Goal: Transaction & Acquisition: Purchase product/service

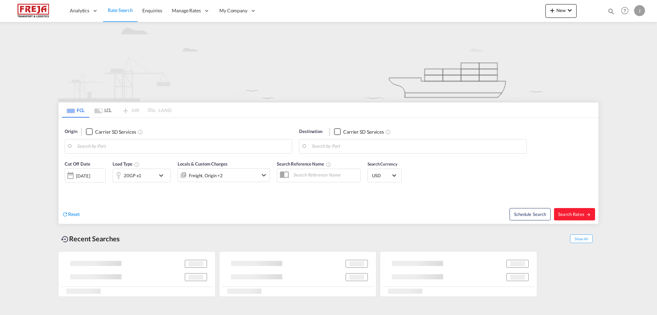
type input "Oulu ([GEOGRAPHIC_DATA]), [GEOGRAPHIC_DATA]"
type input "[GEOGRAPHIC_DATA], [GEOGRAPHIC_DATA], USCHI"
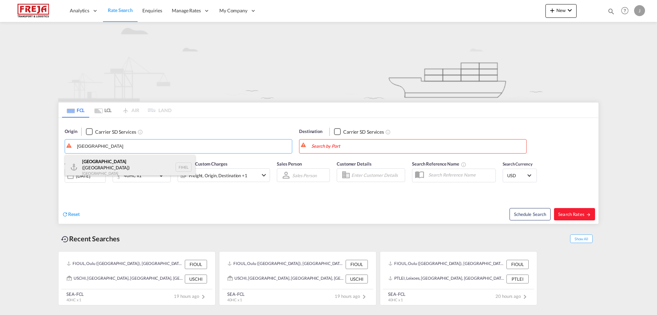
click at [112, 162] on div "Helsinki (Helsingfors) Finland FIHEL" at bounding box center [130, 167] width 130 height 25
type input "[GEOGRAPHIC_DATA] ([GEOGRAPHIC_DATA]), [GEOGRAPHIC_DATA]"
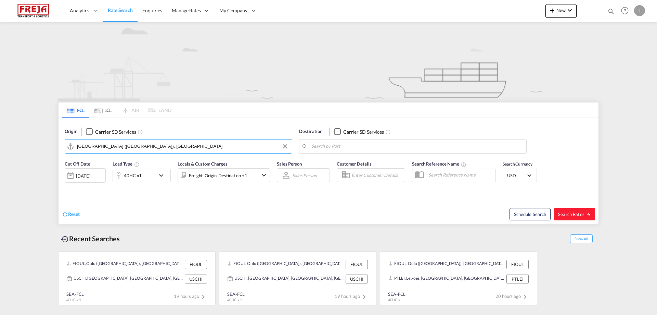
click at [356, 149] on body "Analytics Reports Dashboard Rate Search Enquiries Manage Rates Contract Rates" at bounding box center [328, 157] width 657 height 315
click at [346, 166] on div "Cat La i Viet Nam VNCLI" at bounding box center [365, 165] width 130 height 21
type input "Cat Lai, VNCLI"
click at [108, 108] on md-tab-item "LCL" at bounding box center [102, 109] width 27 height 15
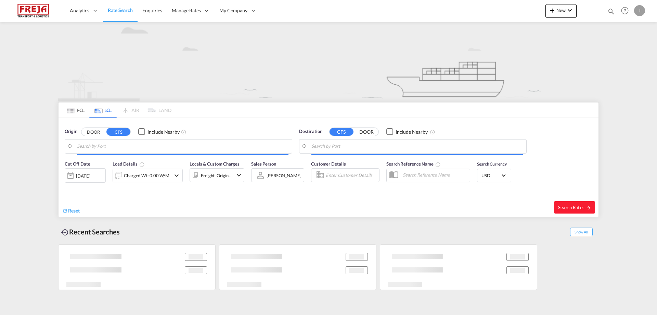
click at [109, 146] on input "Search by Port" at bounding box center [183, 146] width 212 height 10
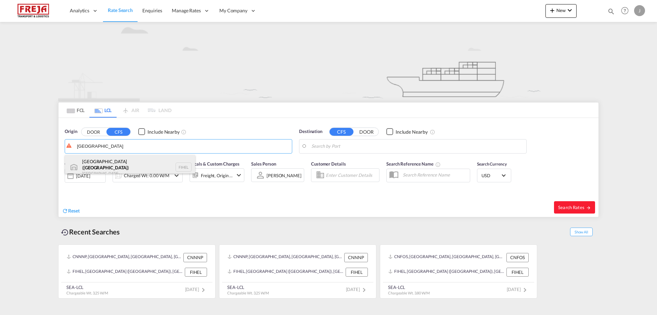
click at [104, 164] on div "Helsingfors ( Helsinki ) Finland FIHEL" at bounding box center [130, 167] width 130 height 25
type input "Helsingfors (Helsinki), FIHEL"
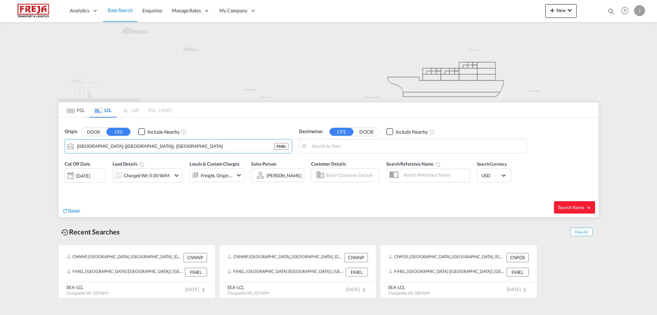
click at [345, 149] on body "Analytics Reports Dashboard Rate Search Enquiries Manage Rates Contract Rates" at bounding box center [328, 157] width 657 height 315
click at [338, 165] on div "Cat Lai Viet Nam VNCLI" at bounding box center [365, 165] width 130 height 21
type input "Cat Lai, VNCLI"
click at [150, 175] on div "Charged Wt: 0.00 W/M" at bounding box center [147, 176] width 46 height 10
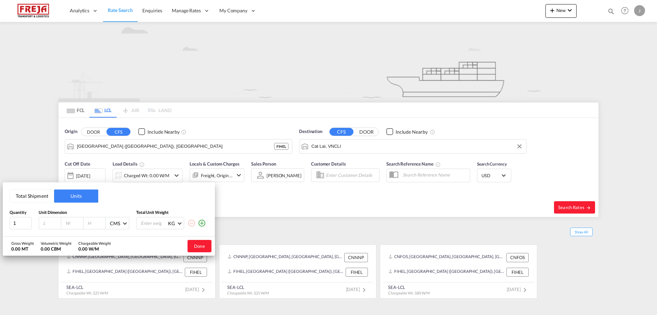
click at [36, 191] on button "Total Shipment" at bounding box center [32, 195] width 44 height 13
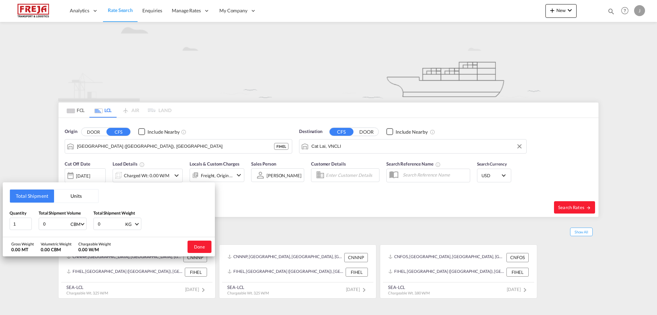
click at [49, 221] on input "0" at bounding box center [55, 224] width 27 height 12
drag, startPoint x: 49, startPoint y: 221, endPoint x: 35, endPoint y: 224, distance: 14.5
click at [35, 224] on div "Quantity 1 Total Shipment Volume 0 CBM CBM CFT Total Shipment Weight 0 KG KG LB" at bounding box center [109, 220] width 199 height 21
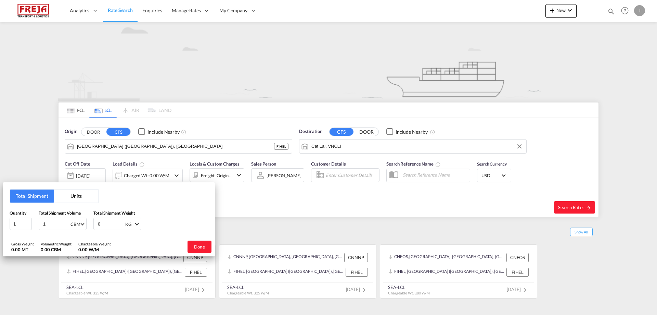
type input "1"
type input "1000"
click at [208, 244] on button "Done" at bounding box center [200, 246] width 24 height 12
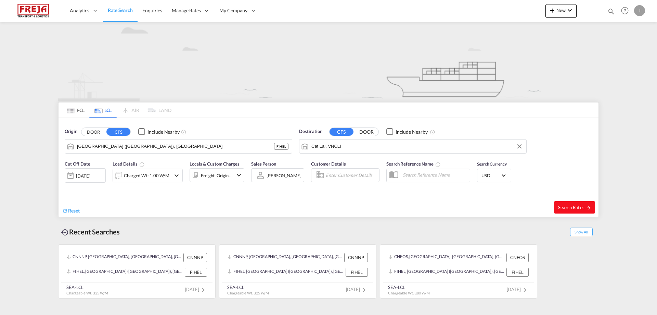
click at [575, 204] on button "Search Rates" at bounding box center [574, 207] width 41 height 12
type input "FIHEL to VNCLI / 28 Aug 2025"
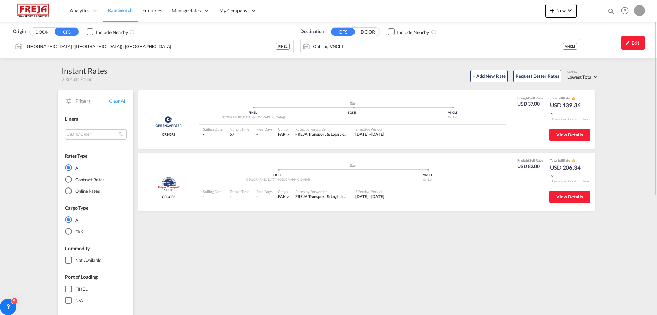
click at [80, 47] on input "Helsingfors (Helsinki), FIHEL" at bounding box center [151, 46] width 250 height 10
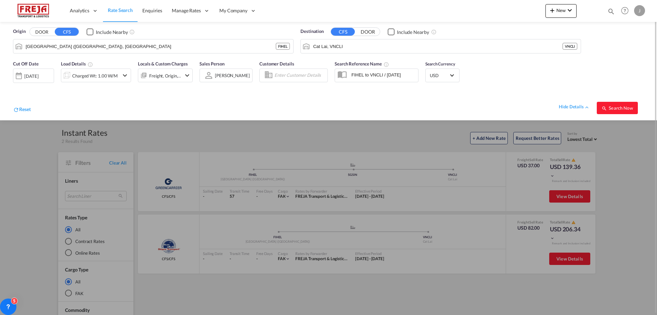
click at [46, 79] on div "[DATE]" at bounding box center [33, 75] width 41 height 14
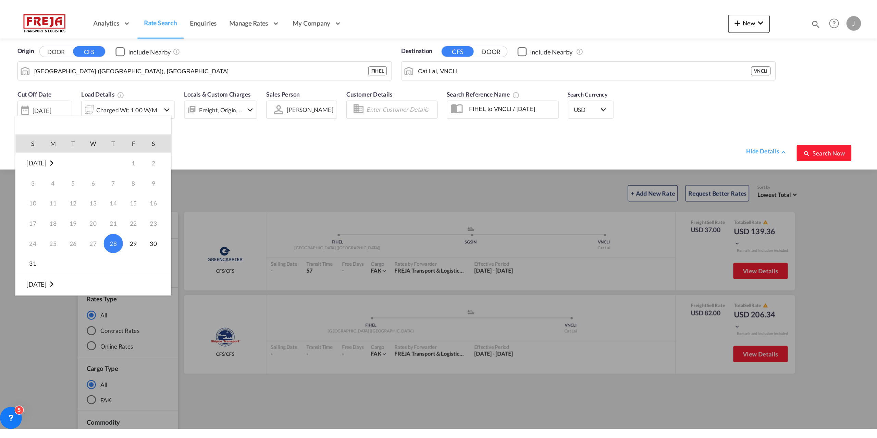
scroll to position [34, 0]
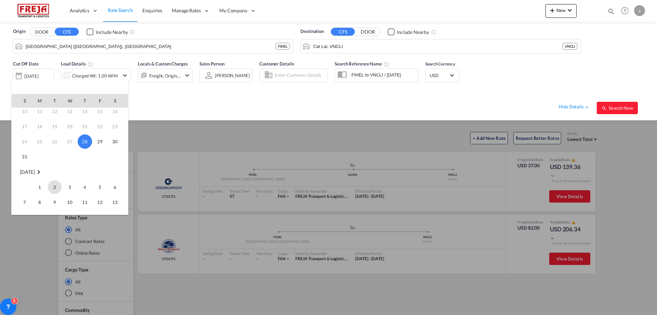
click at [57, 185] on span "2" at bounding box center [55, 187] width 14 height 14
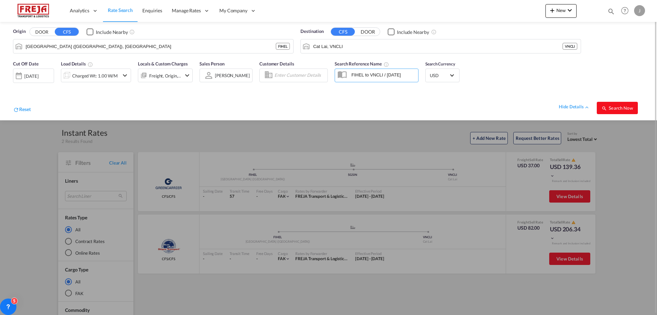
click at [625, 106] on span "Search Now" at bounding box center [617, 107] width 31 height 5
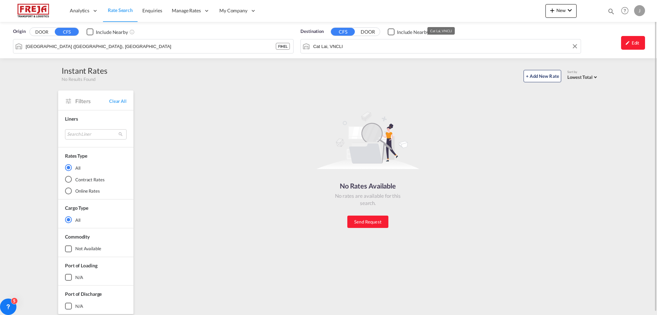
click at [352, 47] on input "Cat Lai, VNCLI" at bounding box center [445, 46] width 264 height 10
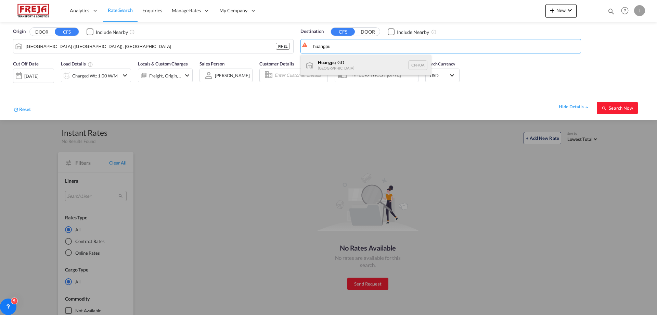
click at [345, 64] on div "Huangpu , GD China CNHUA" at bounding box center [366, 65] width 130 height 21
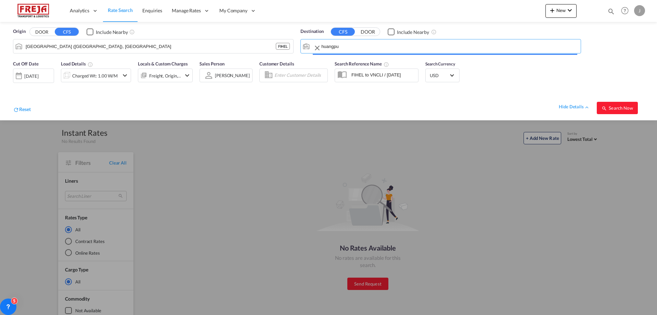
type input "Huangpu, GD, CNHUA"
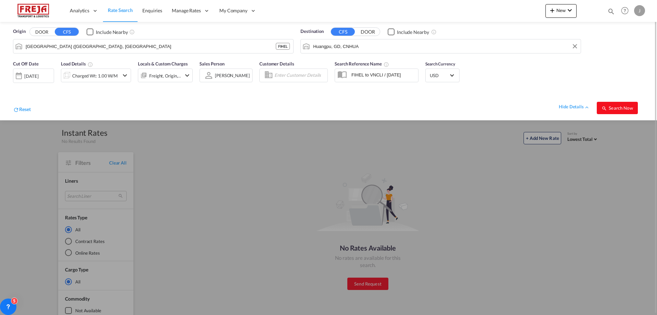
click at [609, 107] on span "Search Now" at bounding box center [617, 107] width 31 height 5
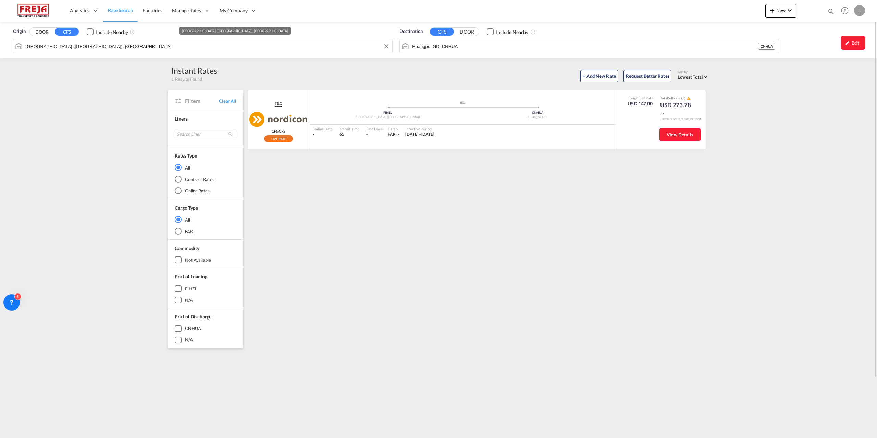
click at [86, 44] on input "Helsingfors (Helsinki), FIHEL" at bounding box center [207, 46] width 363 height 10
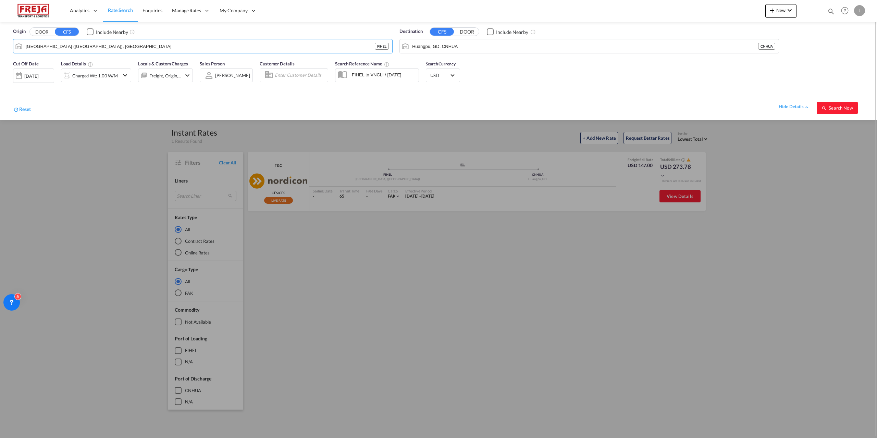
click at [38, 78] on div "02 Sep 2025" at bounding box center [31, 76] width 14 height 6
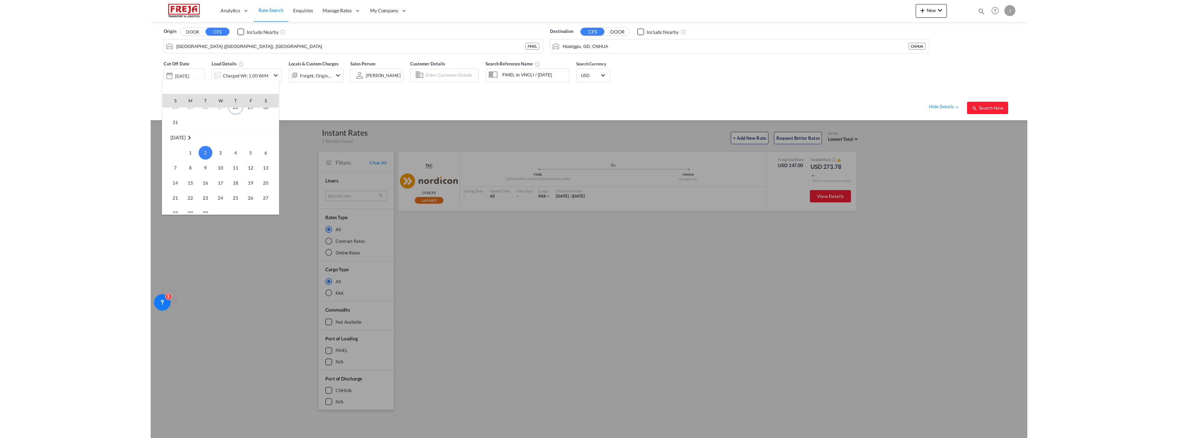
scroll to position [34, 0]
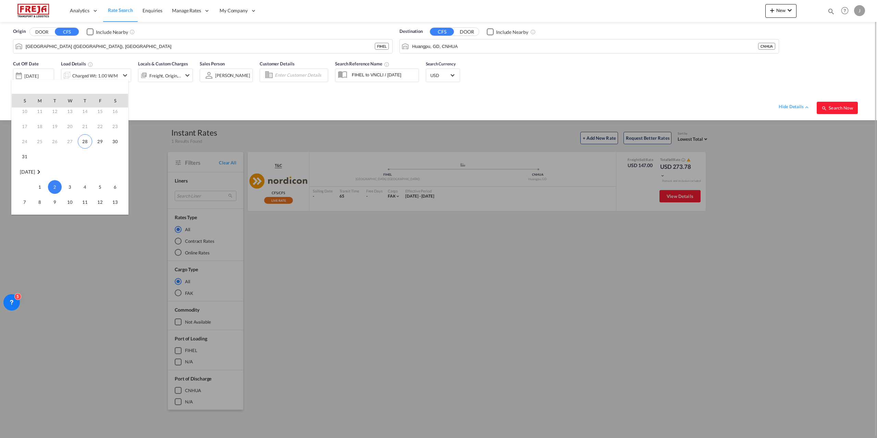
click at [83, 139] on span "28" at bounding box center [85, 141] width 14 height 14
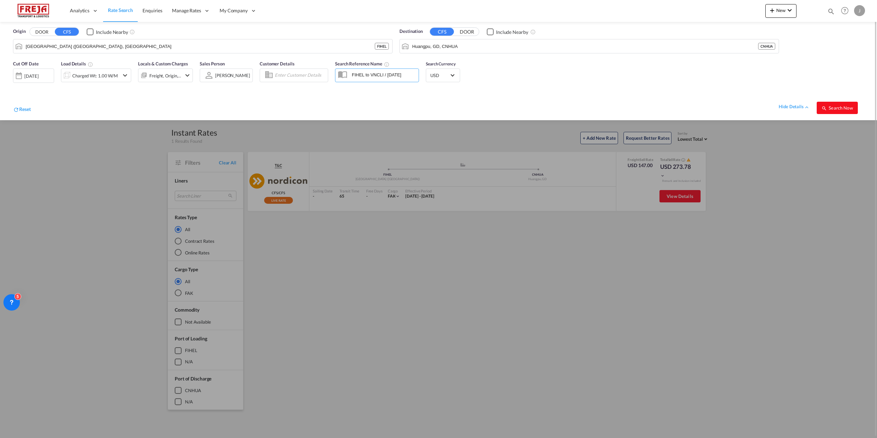
click at [657, 104] on button "Search Now" at bounding box center [836, 108] width 41 height 12
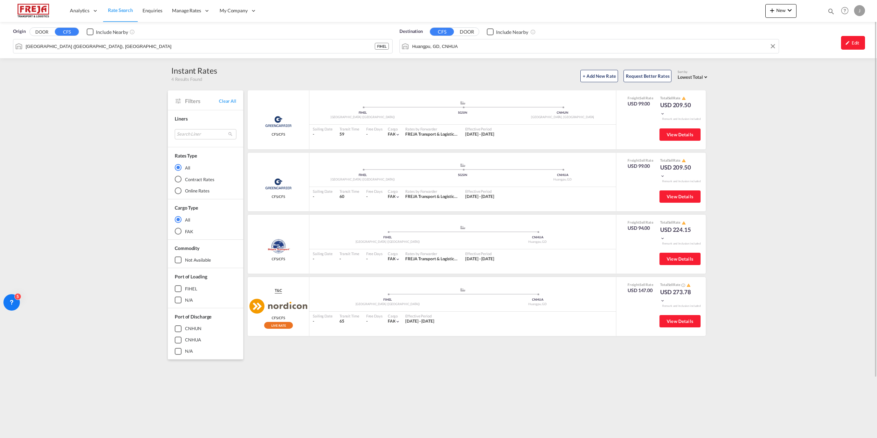
click at [441, 46] on input "Huangpu, GD, CNHUA" at bounding box center [593, 46] width 363 height 10
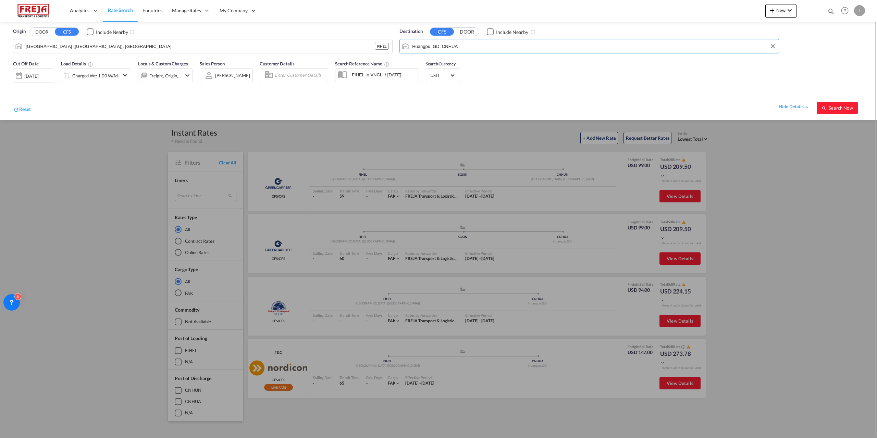
click at [468, 47] on input "Huangpu, GD, CNHUA" at bounding box center [593, 46] width 363 height 10
drag, startPoint x: 468, startPoint y: 47, endPoint x: 379, endPoint y: 36, distance: 89.3
click at [379, 36] on div "Origin DOOR CFS Include Nearby Helsingfors (Helsinki), FIHEL FIHEL Destination …" at bounding box center [438, 39] width 863 height 35
click at [434, 62] on div "Nansha New port China CNNNP" at bounding box center [465, 65] width 130 height 21
type input "Nansha New port, CNNNP"
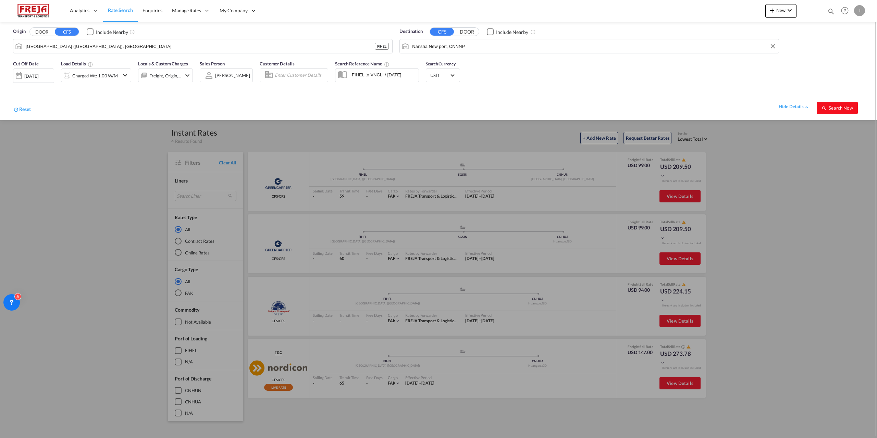
click at [657, 108] on span "Search Now" at bounding box center [836, 107] width 31 height 5
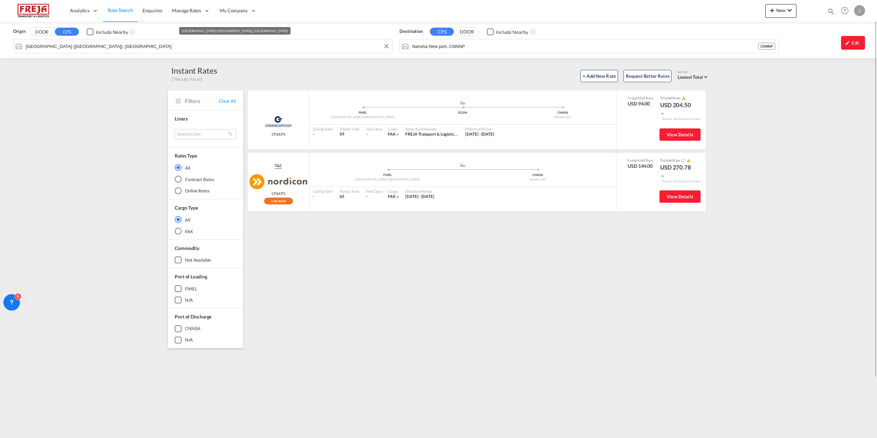
click at [225, 45] on input "Helsingfors (Helsinki), FIHEL" at bounding box center [207, 46] width 363 height 10
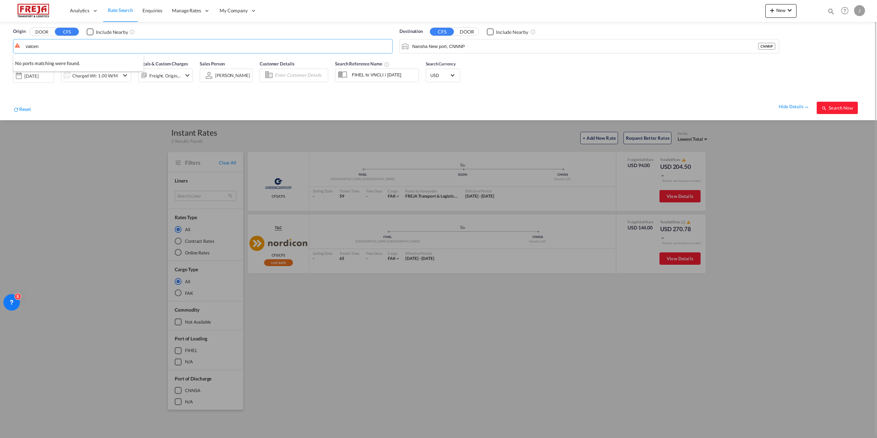
type input "valcen"
click at [121, 9] on span "Rate Search" at bounding box center [120, 10] width 25 height 6
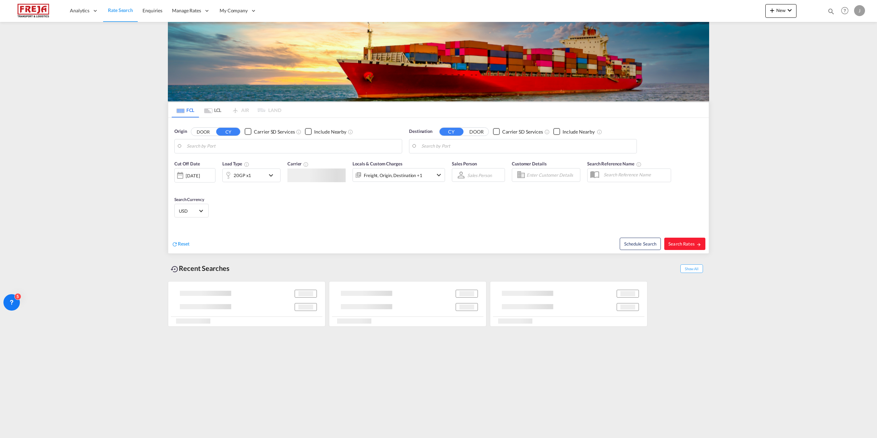
click at [217, 150] on body "Analytics Reports Dashboard Rate Search Enquiries Manage Rates Contract Rates" at bounding box center [438, 219] width 877 height 438
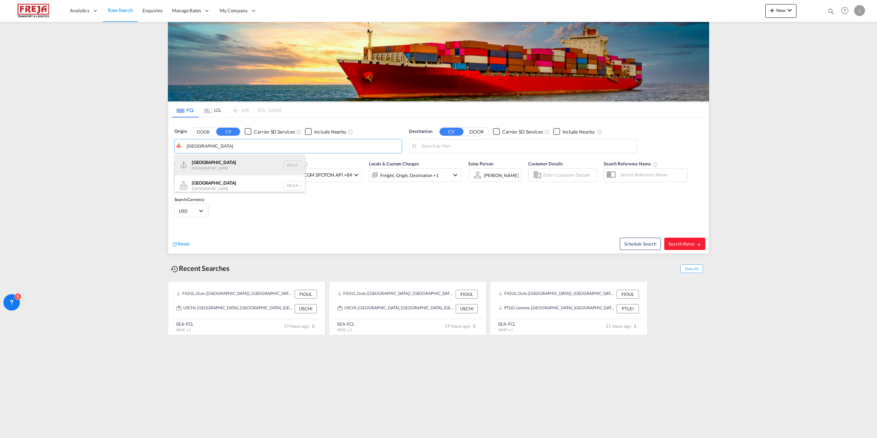
click at [234, 164] on div "Valencia Spain ESVLC" at bounding box center [240, 165] width 130 height 21
type input "Valencia, ESVLC"
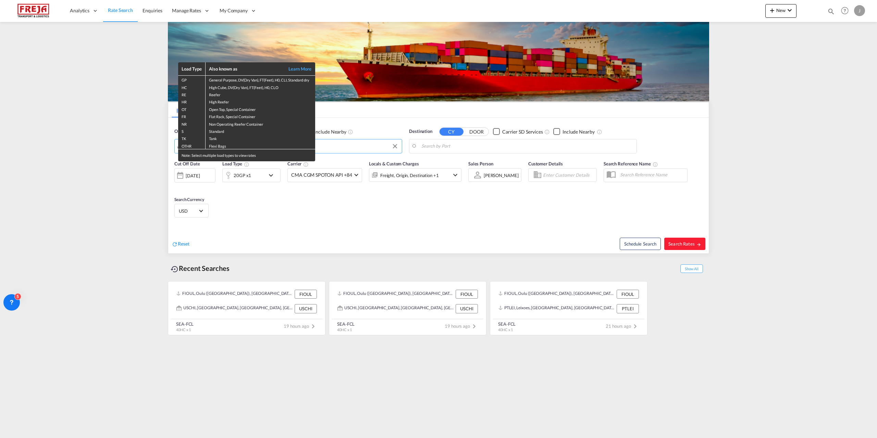
click at [445, 144] on div "Load Type Also known as Learn More GP General Purpose, DV(Dry Van), FT(Feet), H…" at bounding box center [438, 219] width 877 height 438
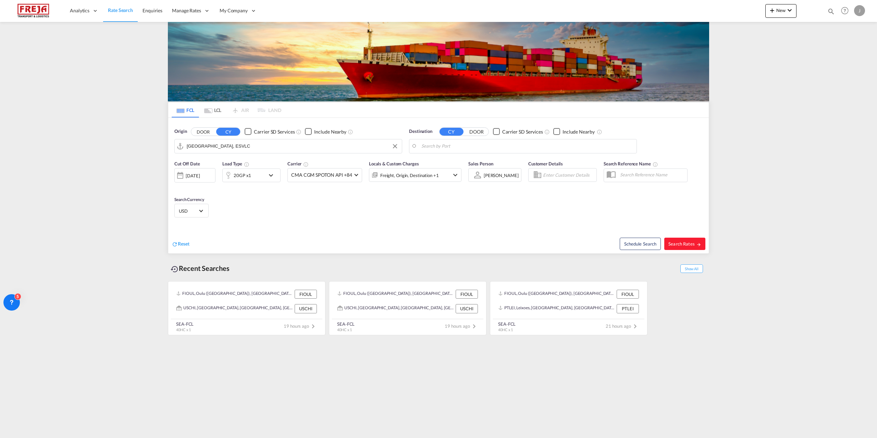
click at [447, 146] on body "Analytics Reports Dashboard Rate Search Enquiries Manage Rates Contract Rates" at bounding box center [438, 219] width 877 height 438
click at [455, 163] on div "[GEOGRAPHIC_DATA] ([GEOGRAPHIC_DATA]) [GEOGRAPHIC_DATA] [GEOGRAPHIC_DATA]" at bounding box center [474, 167] width 130 height 25
type input "[GEOGRAPHIC_DATA] ([GEOGRAPHIC_DATA]), [GEOGRAPHIC_DATA]"
click at [657, 243] on span "Search Rates" at bounding box center [684, 243] width 33 height 5
type input "ESVLC to FIHEL / 28 Aug 2025"
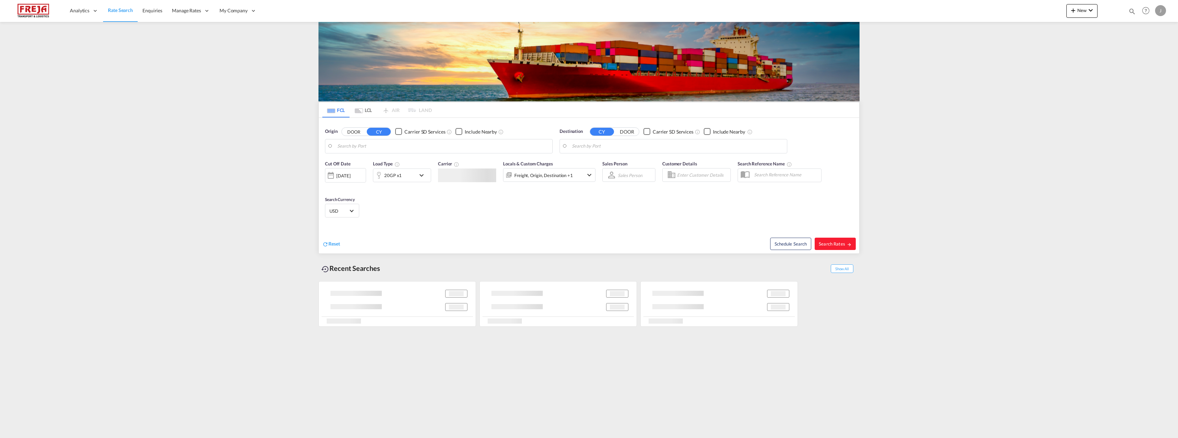
type input "[GEOGRAPHIC_DATA] ([GEOGRAPHIC_DATA]), [GEOGRAPHIC_DATA]"
type input "Ambarli, TRAMB"
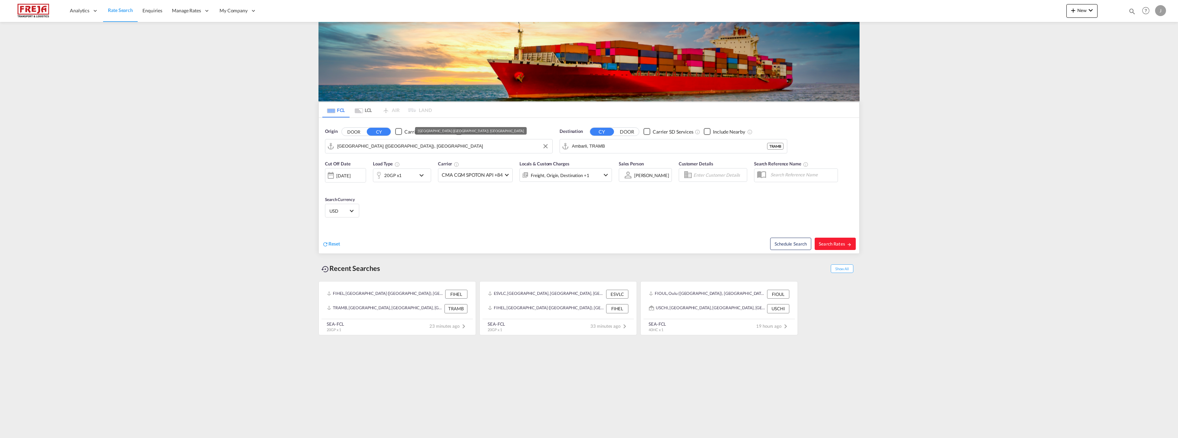
click at [366, 145] on input "[GEOGRAPHIC_DATA] ([GEOGRAPHIC_DATA]), [GEOGRAPHIC_DATA]" at bounding box center [443, 146] width 212 height 10
click at [366, 162] on div "Mundra India INMUN" at bounding box center [390, 165] width 130 height 21
type input "Mundra, INMUN"
click at [593, 138] on div "Destination CY DOOR Carrier SD Services Include Nearby Ambarli, TRAMB TRAMB" at bounding box center [674, 140] width 228 height 25
click at [604, 143] on input "Ambarli, TRAMB" at bounding box center [678, 146] width 212 height 10
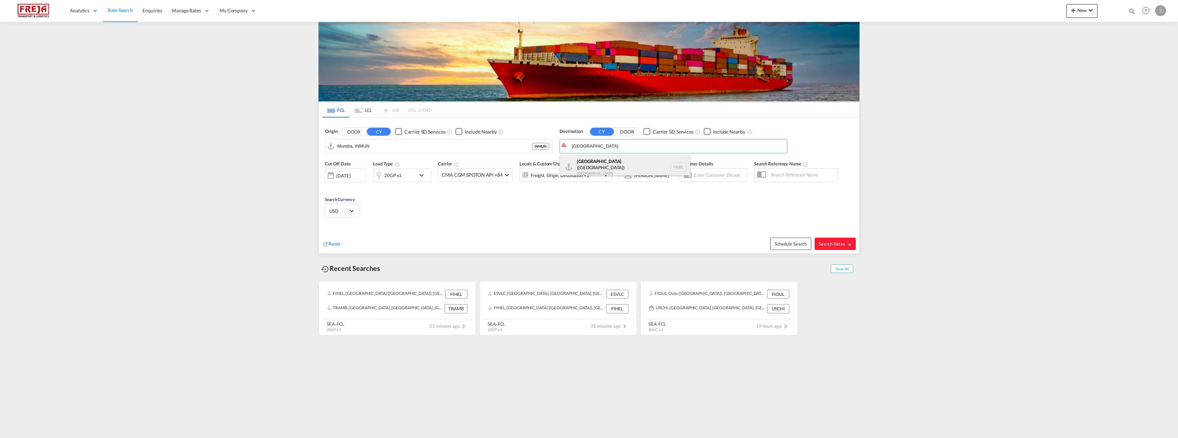
click at [607, 163] on div "[GEOGRAPHIC_DATA] ([GEOGRAPHIC_DATA]) [GEOGRAPHIC_DATA] [GEOGRAPHIC_DATA]" at bounding box center [625, 167] width 130 height 25
type input "[GEOGRAPHIC_DATA] ([GEOGRAPHIC_DATA]), [GEOGRAPHIC_DATA]"
click at [403, 178] on div "20GP x1" at bounding box center [394, 175] width 42 height 14
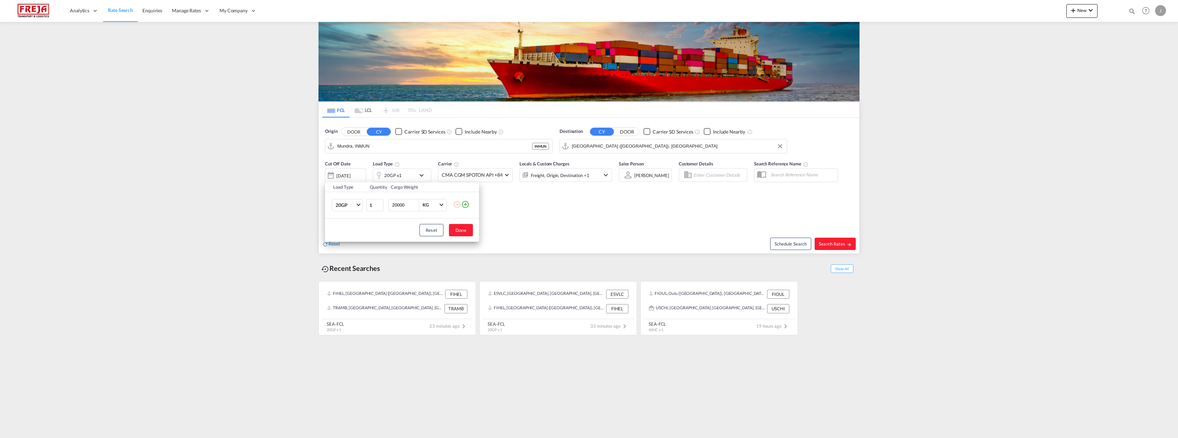
click at [403, 202] on input "20000" at bounding box center [404, 205] width 27 height 12
type input "16000"
click at [452, 227] on button "Done" at bounding box center [461, 230] width 24 height 12
click at [834, 243] on span "Search Rates" at bounding box center [835, 243] width 33 height 5
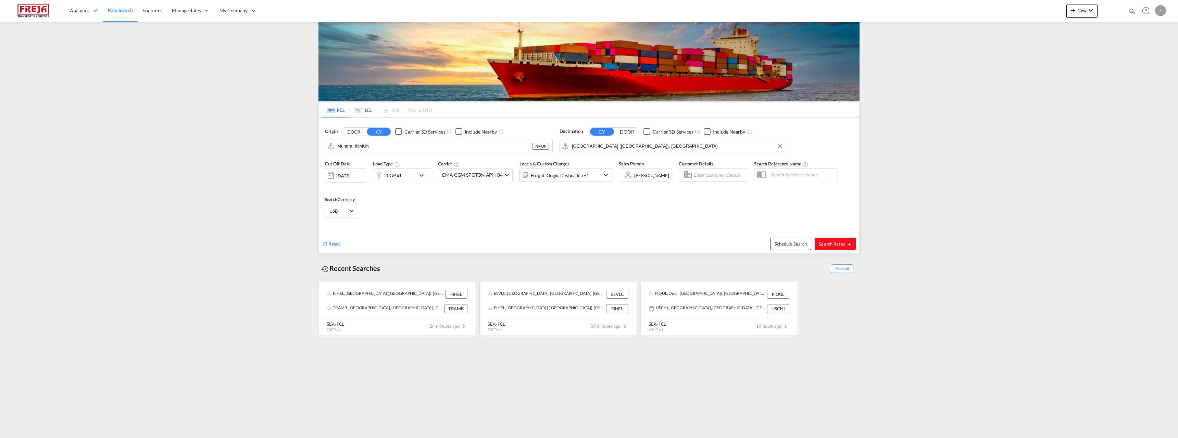
type input "INMUN to FIHEL / [DATE]"
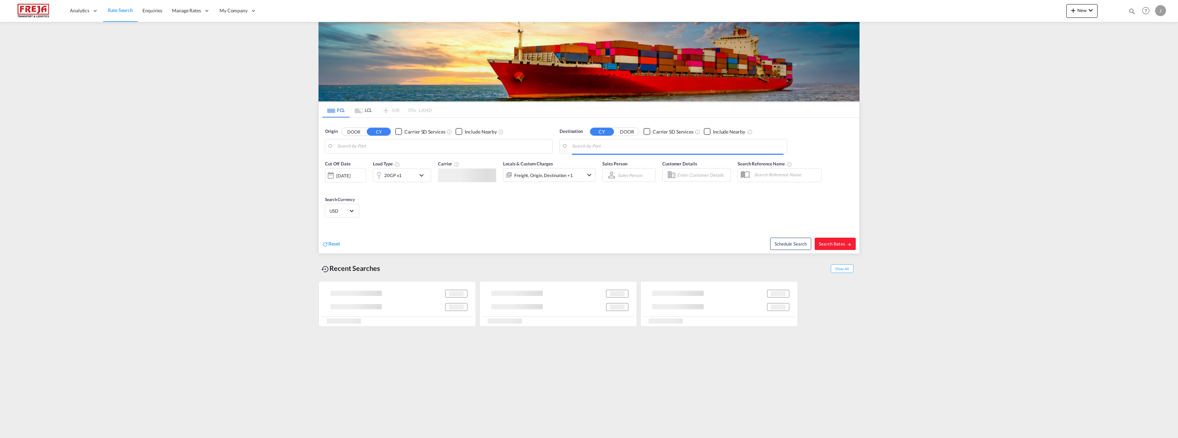
type input "Mundra, INMUN"
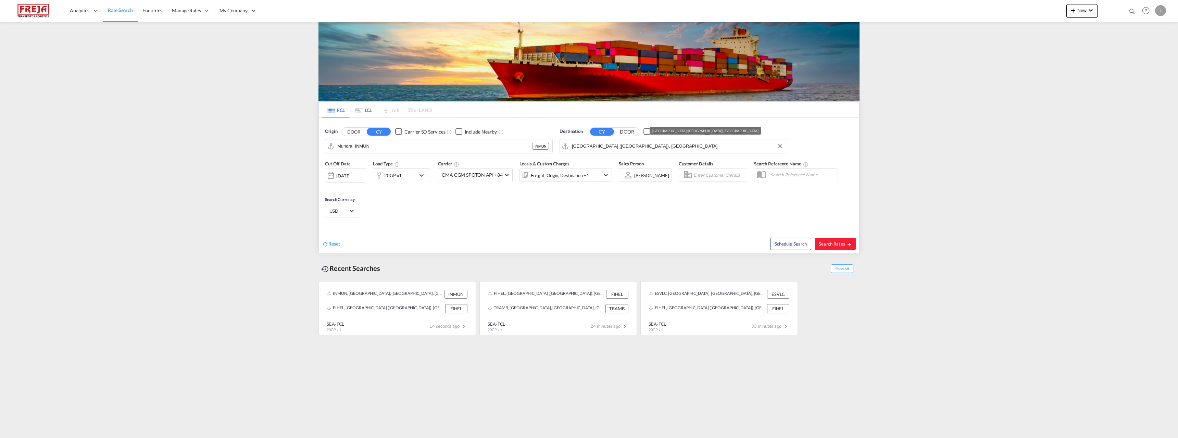
click at [606, 149] on input "[GEOGRAPHIC_DATA] ([GEOGRAPHIC_DATA]), [GEOGRAPHIC_DATA]" at bounding box center [678, 146] width 212 height 10
click at [611, 161] on div "Kotka Finland FIKTK" at bounding box center [625, 165] width 130 height 21
type input "Kotka, FIKTK"
click at [408, 177] on div "20GP x1" at bounding box center [394, 175] width 42 height 14
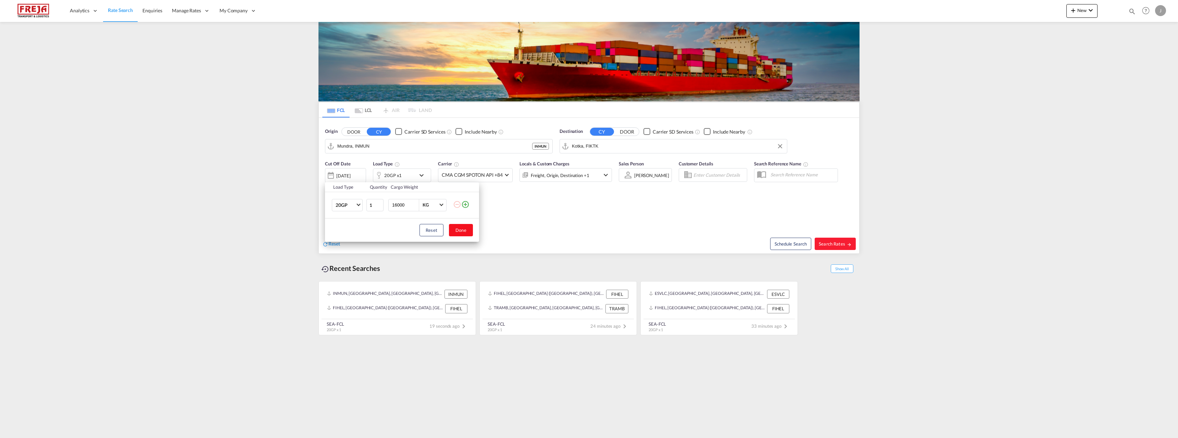
click at [460, 233] on button "Done" at bounding box center [461, 230] width 24 height 12
click at [828, 243] on span "Search Rates" at bounding box center [835, 243] width 33 height 5
type input "INMUN to FIKTK / 28 Aug 2025"
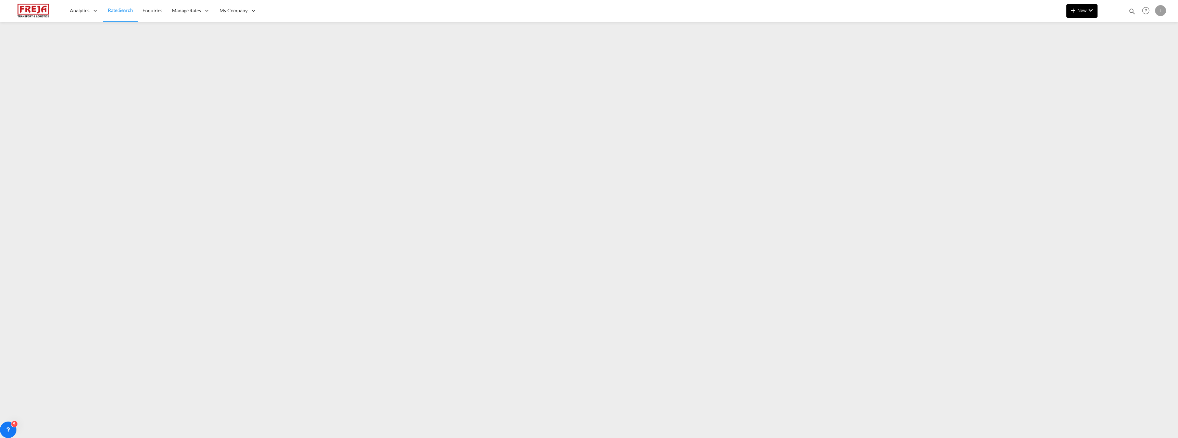
click at [1086, 8] on span "New" at bounding box center [1082, 10] width 26 height 5
click at [1114, 50] on span "Ratesheet" at bounding box center [1110, 52] width 8 height 14
